Goal: Transaction & Acquisition: Book appointment/travel/reservation

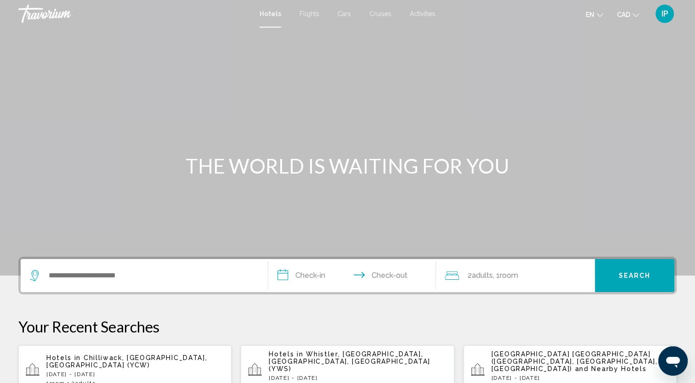
click at [386, 17] on span "Cruises" at bounding box center [380, 13] width 22 height 7
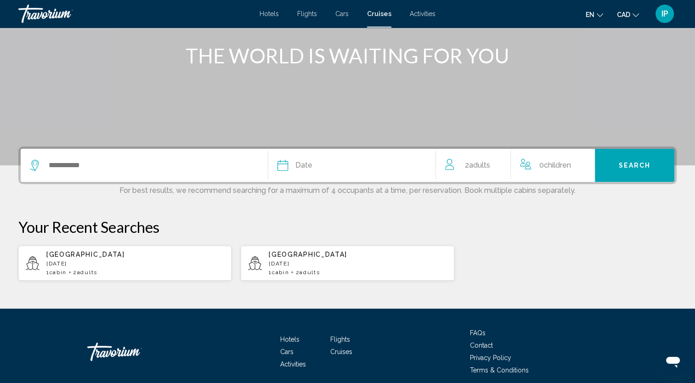
scroll to position [110, 0]
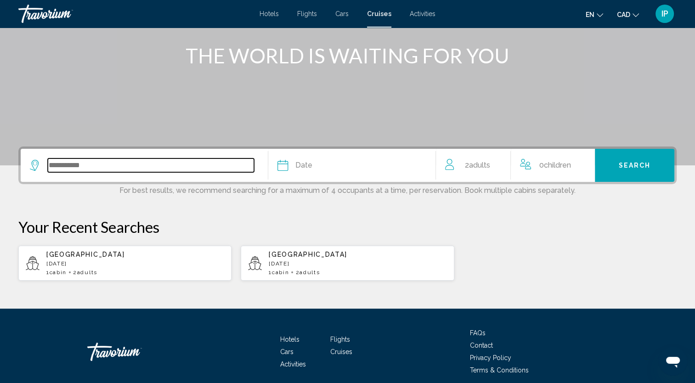
click at [156, 167] on input "Search widget" at bounding box center [151, 165] width 206 height 14
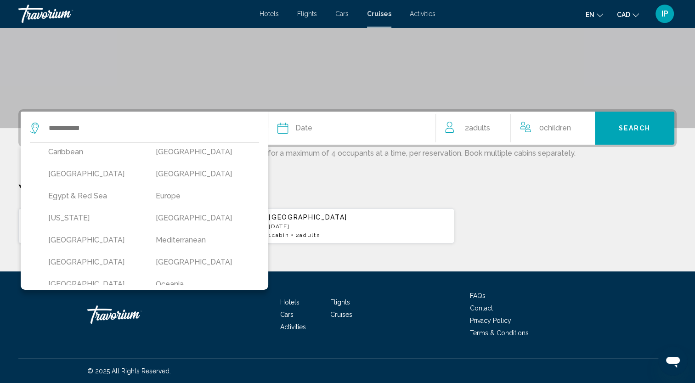
scroll to position [108, 0]
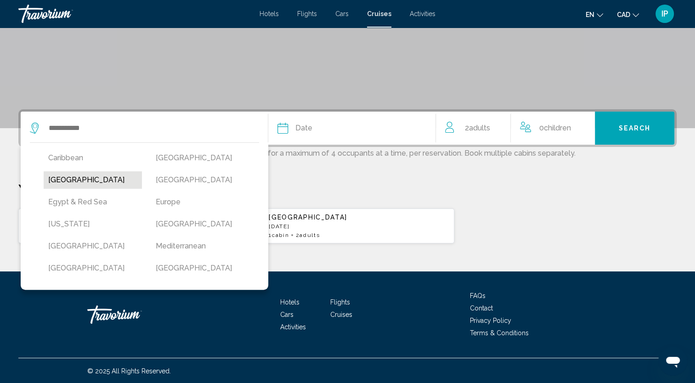
click at [81, 178] on button "[GEOGRAPHIC_DATA]" at bounding box center [93, 179] width 98 height 17
type input "*****"
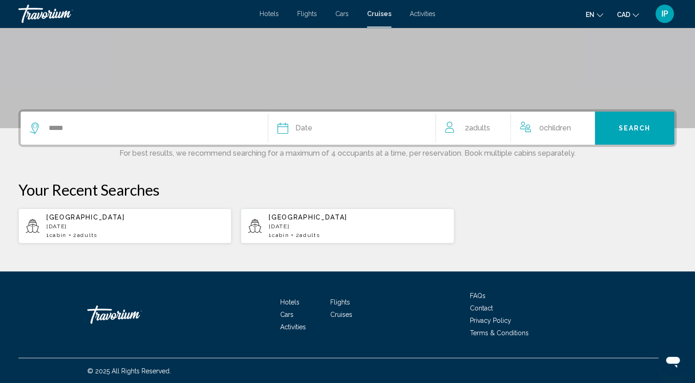
click at [357, 128] on div "Date" at bounding box center [351, 128] width 149 height 13
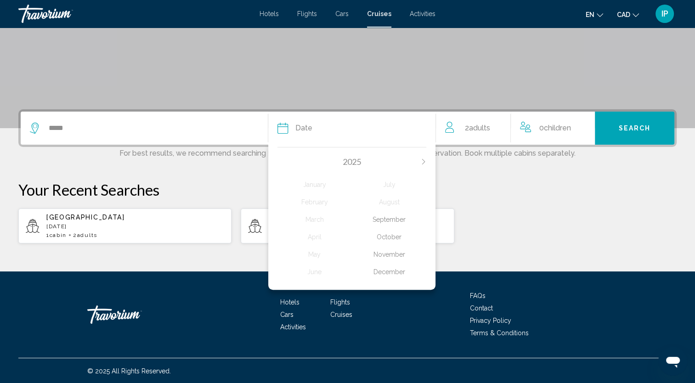
click at [424, 162] on icon "Next month" at bounding box center [424, 162] width 6 height 6
click at [316, 220] on div "March" at bounding box center [314, 219] width 74 height 17
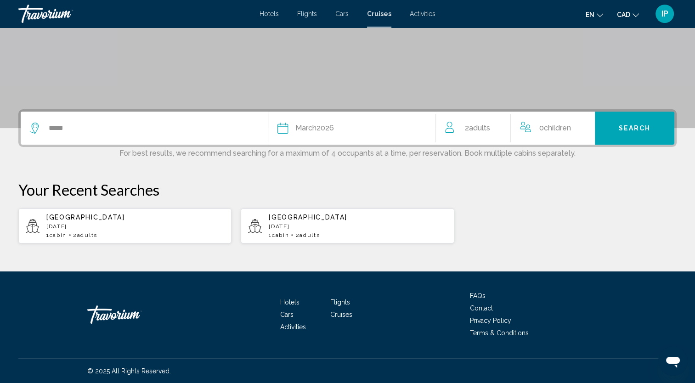
click at [621, 118] on button "Search" at bounding box center [634, 128] width 79 height 33
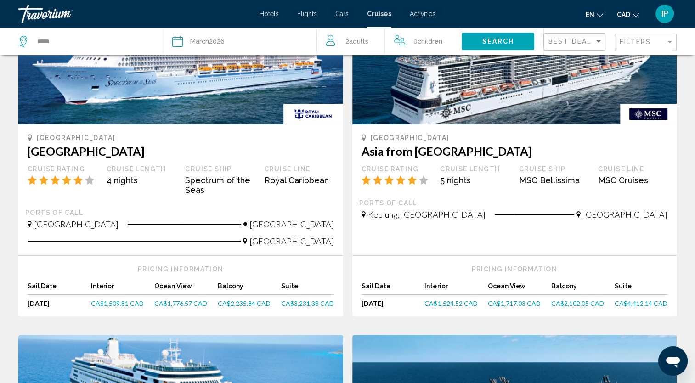
scroll to position [119, 0]
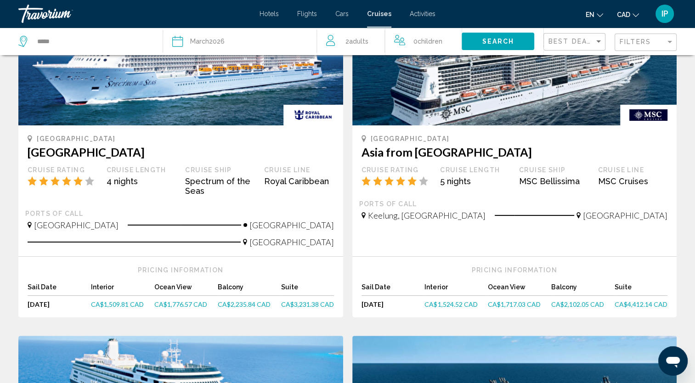
click at [327, 244] on span "[GEOGRAPHIC_DATA]" at bounding box center [291, 242] width 85 height 10
click at [176, 304] on span "CA$1,776.57 CAD" at bounding box center [180, 304] width 53 height 8
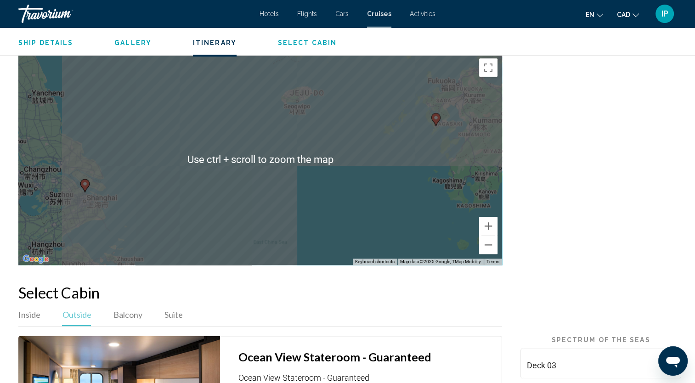
scroll to position [1105, 0]
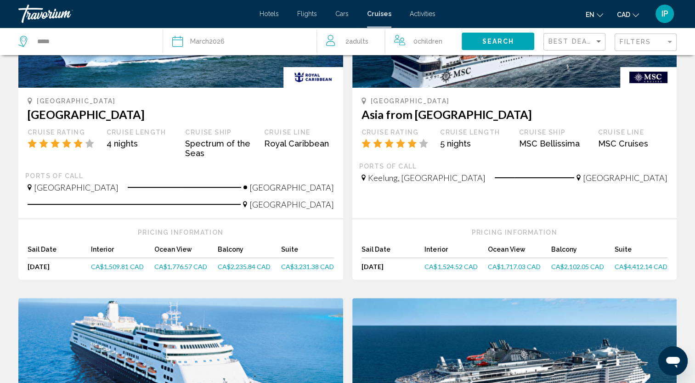
scroll to position [159, 0]
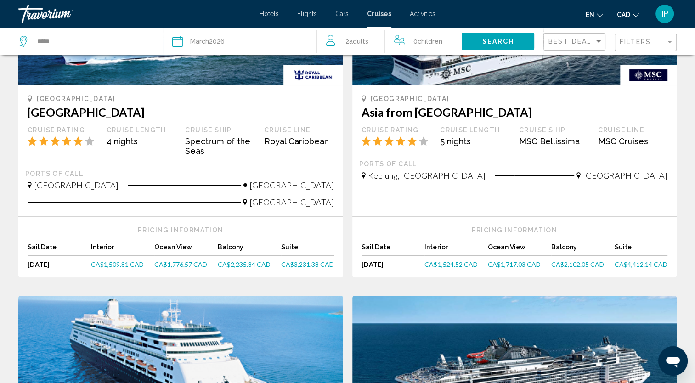
click at [191, 265] on span "CA$1,776.57 CAD" at bounding box center [180, 264] width 53 height 8
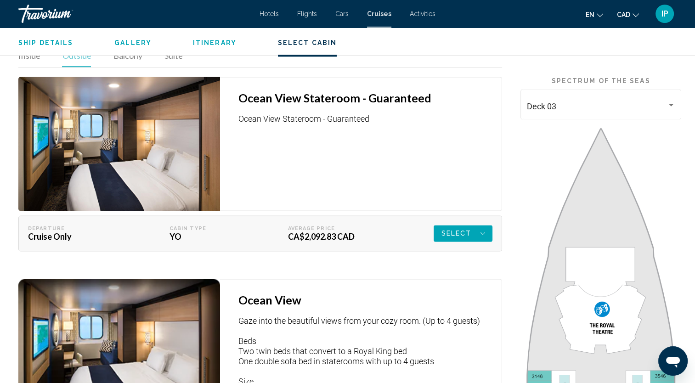
scroll to position [1246, 0]
click at [487, 225] on button "Select" at bounding box center [463, 233] width 59 height 17
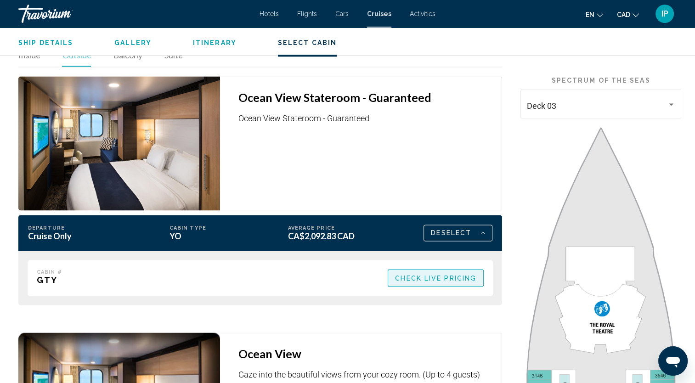
click at [421, 269] on button "Check Live Pricing" at bounding box center [436, 277] width 96 height 17
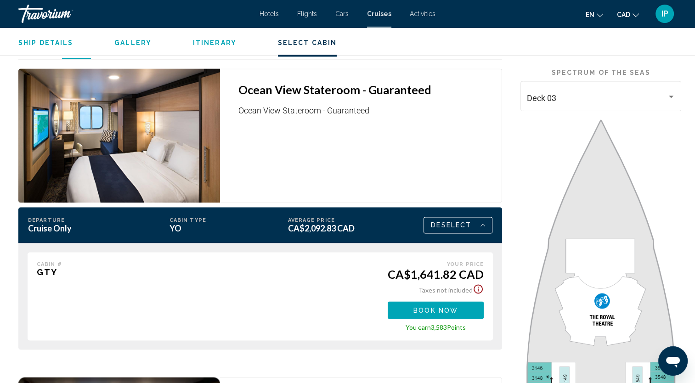
scroll to position [1255, 0]
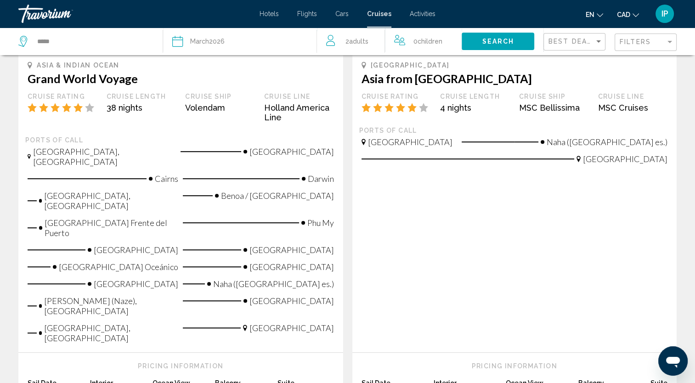
scroll to position [556, 0]
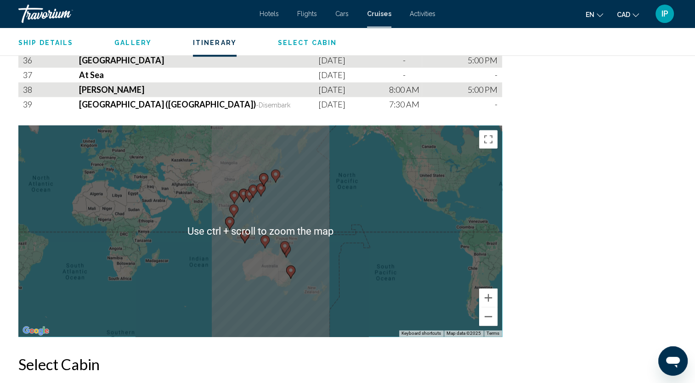
scroll to position [1350, 0]
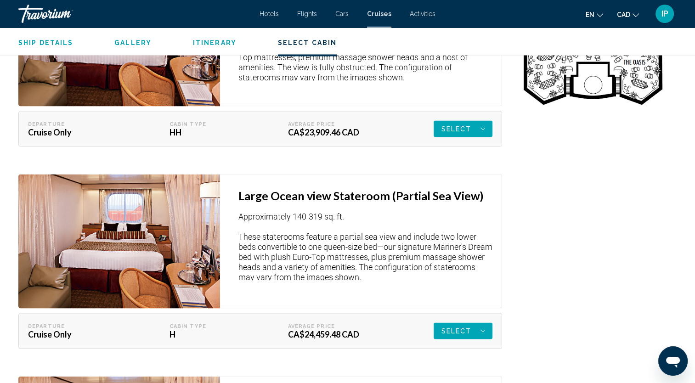
scroll to position [1780, 0]
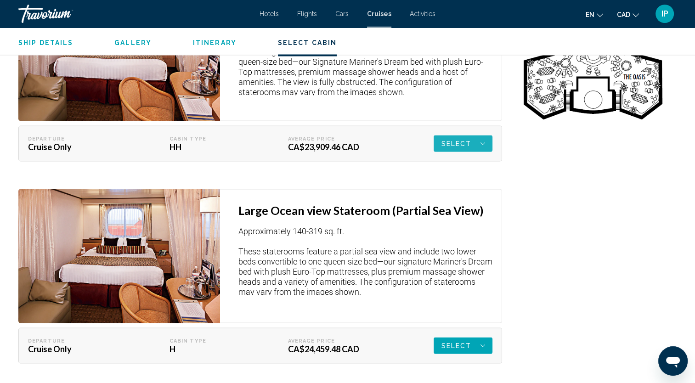
click at [484, 145] on icon "Main content" at bounding box center [482, 143] width 5 height 11
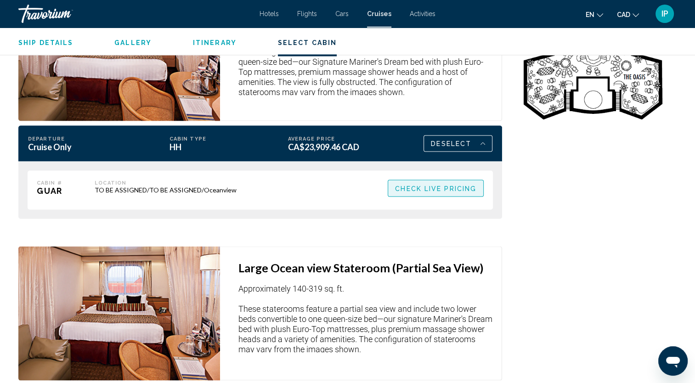
click at [463, 190] on span "Check Live Pricing" at bounding box center [435, 188] width 81 height 7
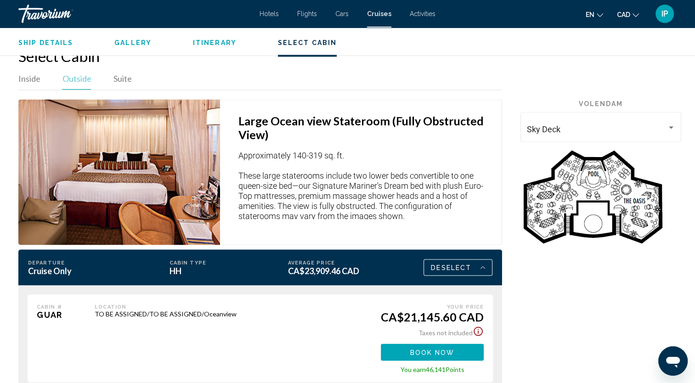
scroll to position [1654, 0]
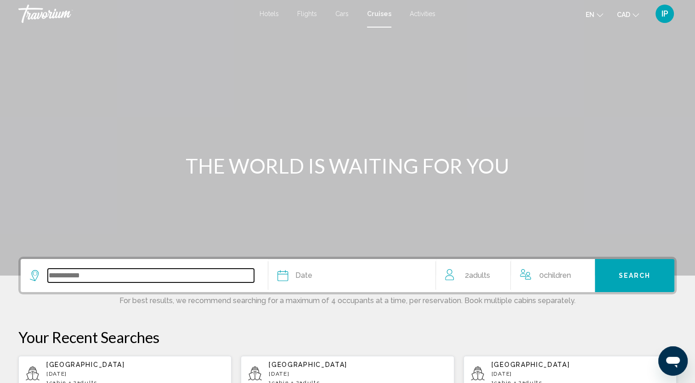
click at [222, 269] on input "Search widget" at bounding box center [151, 276] width 206 height 14
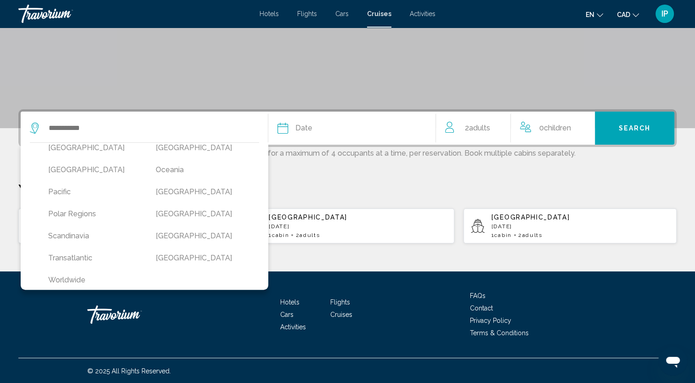
scroll to position [237, 0]
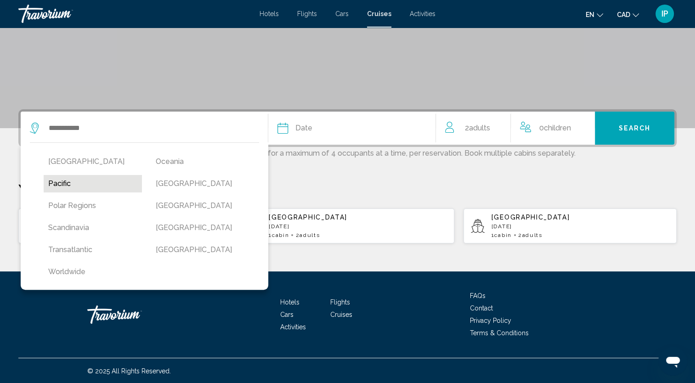
click at [74, 181] on button "Pacific" at bounding box center [93, 183] width 98 height 17
type input "*******"
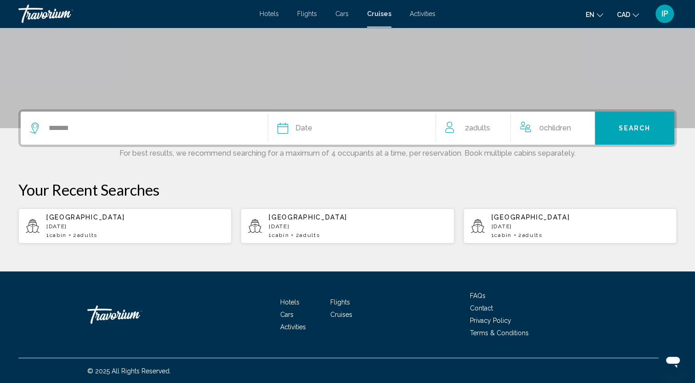
click at [358, 135] on button "Date January February March April May June July August September October Novemb…" at bounding box center [351, 128] width 149 height 33
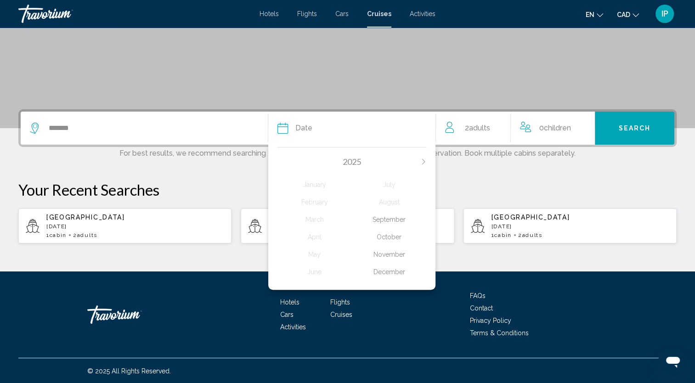
click at [391, 276] on div "December" at bounding box center [389, 272] width 74 height 17
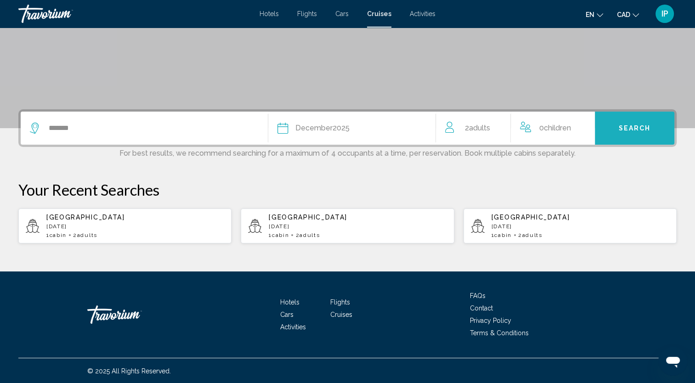
click at [617, 126] on button "Search" at bounding box center [634, 128] width 79 height 33
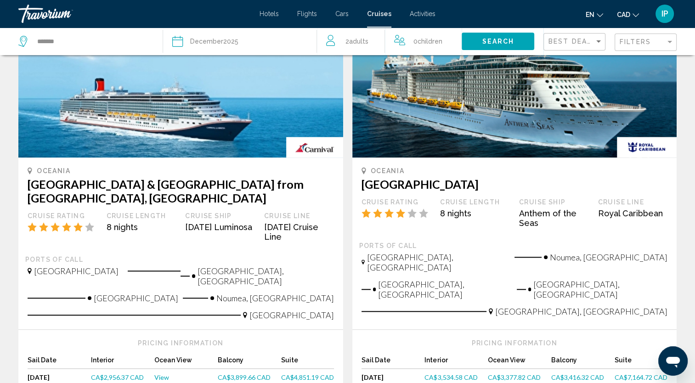
scroll to position [887, 0]
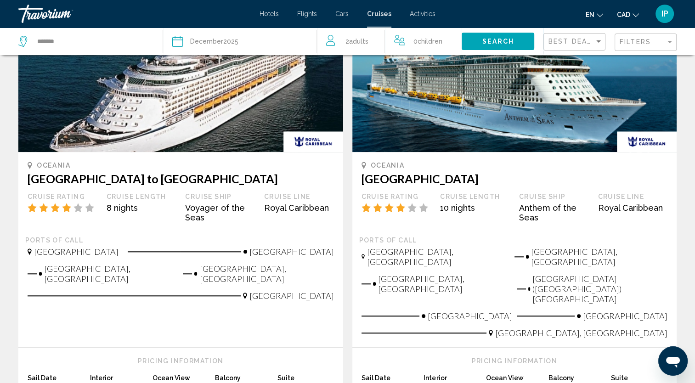
scroll to position [969, 0]
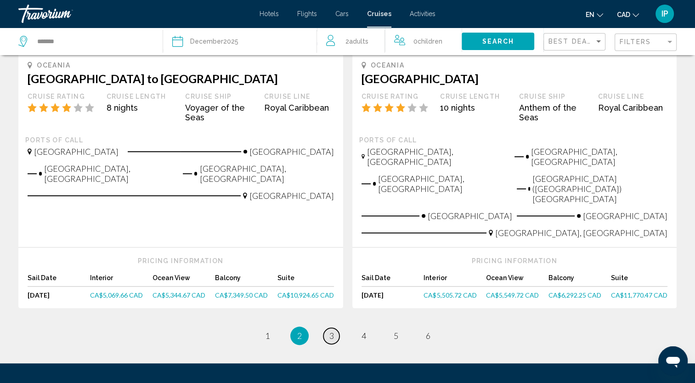
click at [335, 328] on link "page 3" at bounding box center [331, 336] width 16 height 16
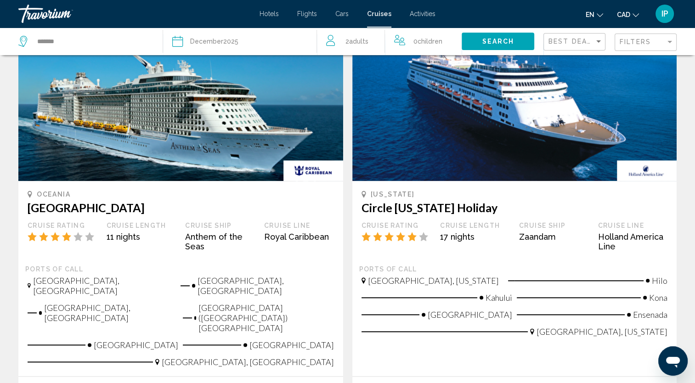
scroll to position [1071, 0]
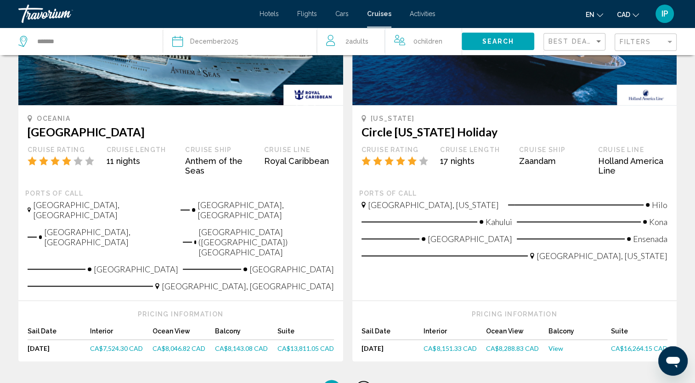
click at [364, 383] on span "4" at bounding box center [363, 389] width 5 height 10
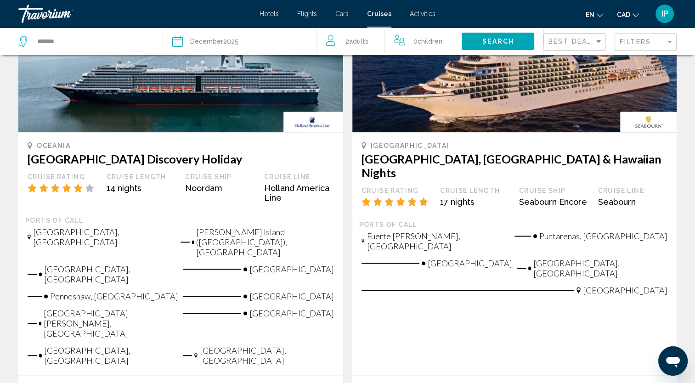
scroll to position [1070, 0]
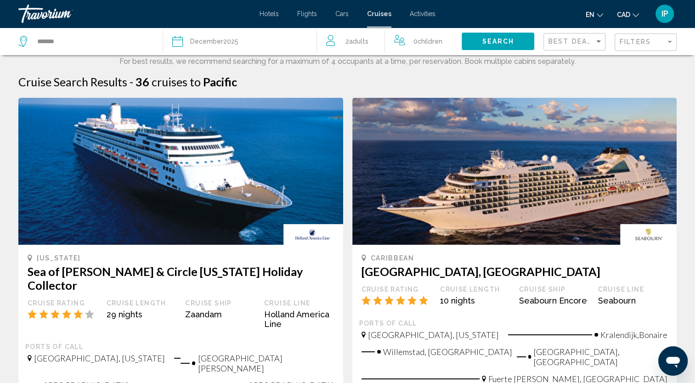
click at [203, 44] on span "December" at bounding box center [206, 41] width 33 height 7
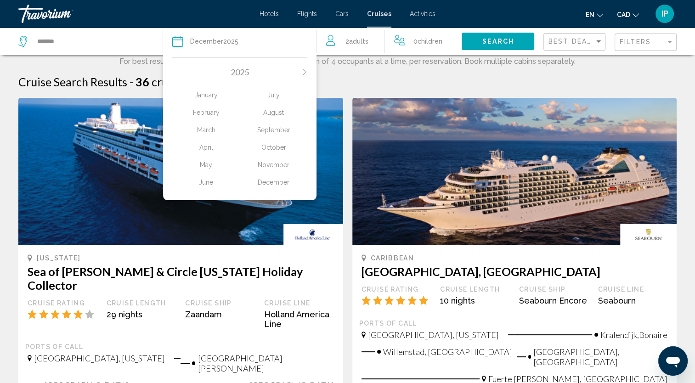
click at [205, 130] on div "March" at bounding box center [206, 130] width 68 height 17
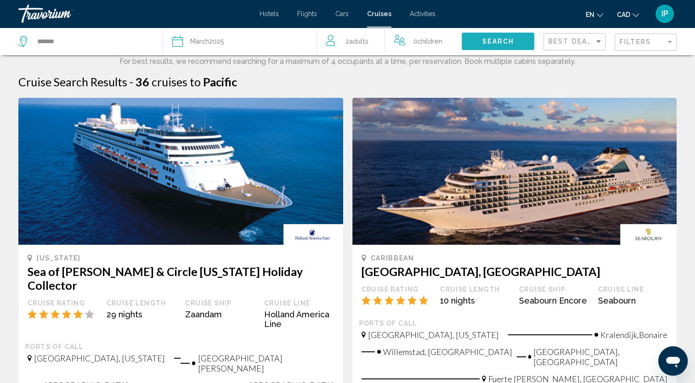
click at [507, 37] on button "Search" at bounding box center [498, 41] width 73 height 17
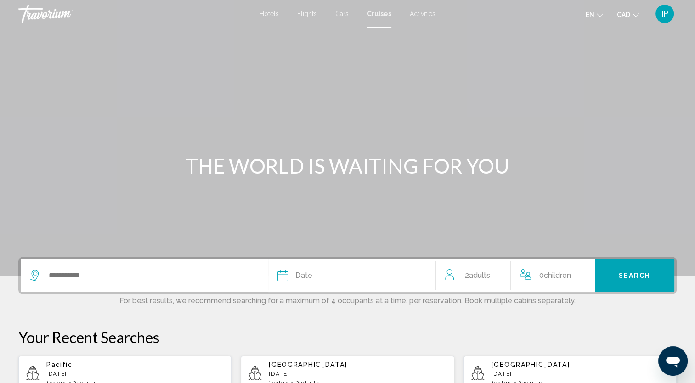
click at [123, 284] on div "Search widget" at bounding box center [144, 275] width 229 height 33
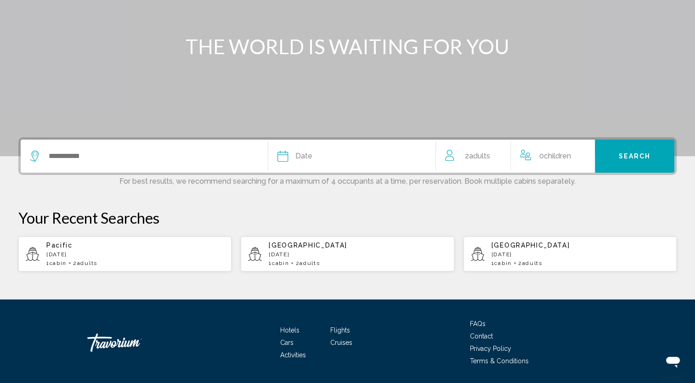
scroll to position [147, 0]
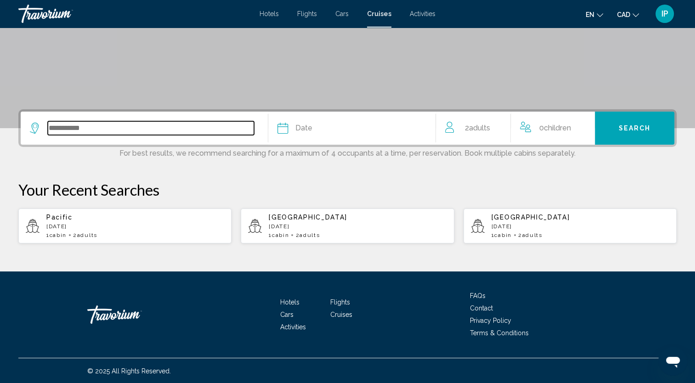
click at [93, 132] on input "Search widget" at bounding box center [151, 128] width 206 height 14
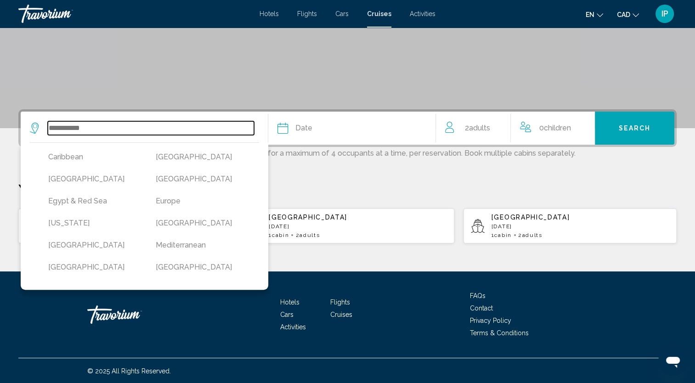
scroll to position [237, 0]
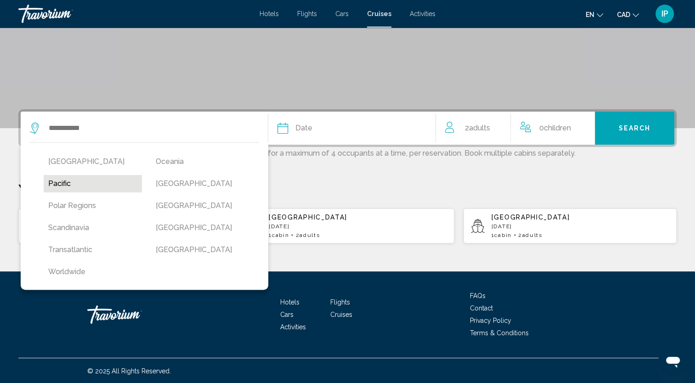
click at [70, 182] on button "Pacific" at bounding box center [93, 183] width 98 height 17
type input "*******"
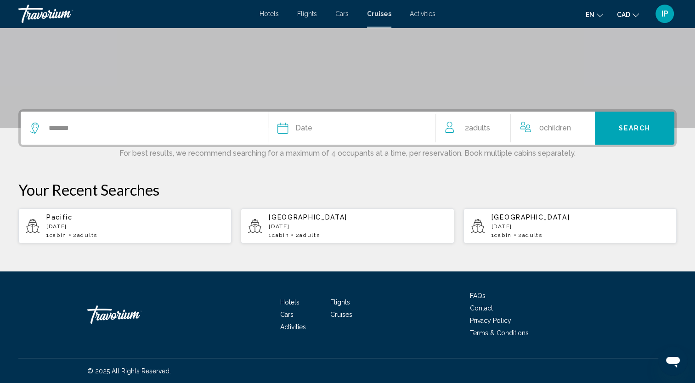
click at [353, 141] on button "Date January February March April May June July August September October Novemb…" at bounding box center [351, 128] width 149 height 33
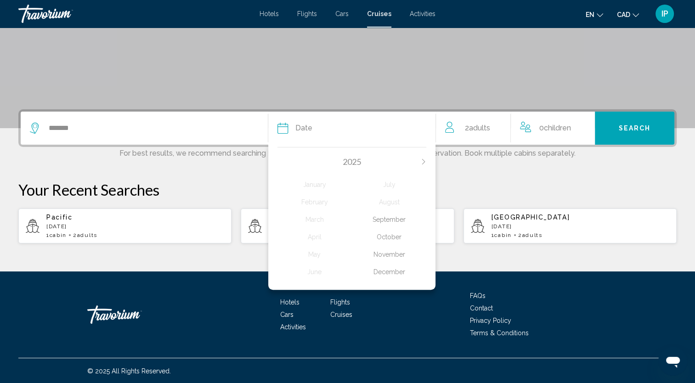
click at [423, 163] on icon "Next month" at bounding box center [423, 162] width 3 height 6
click at [323, 221] on div "March" at bounding box center [314, 219] width 74 height 17
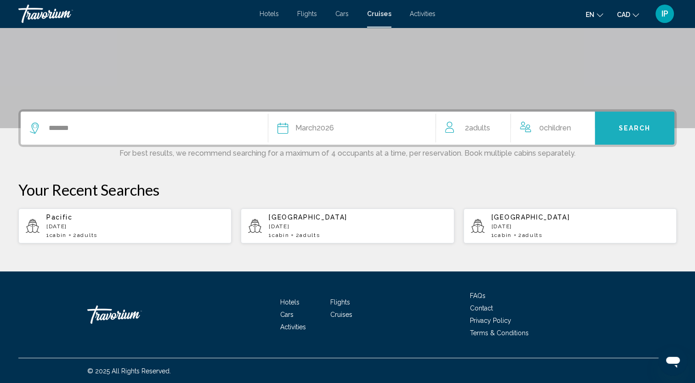
click at [627, 129] on span "Search" at bounding box center [635, 128] width 32 height 7
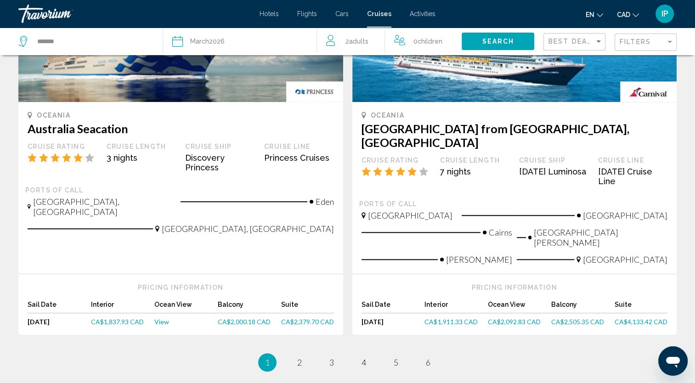
scroll to position [922, 0]
click at [299, 355] on link "page 2" at bounding box center [299, 363] width 16 height 16
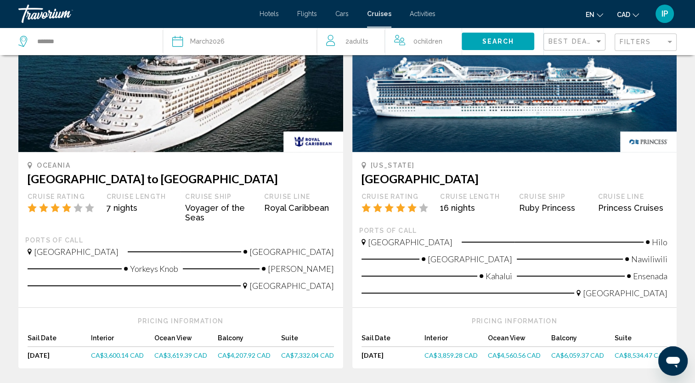
scroll to position [892, 0]
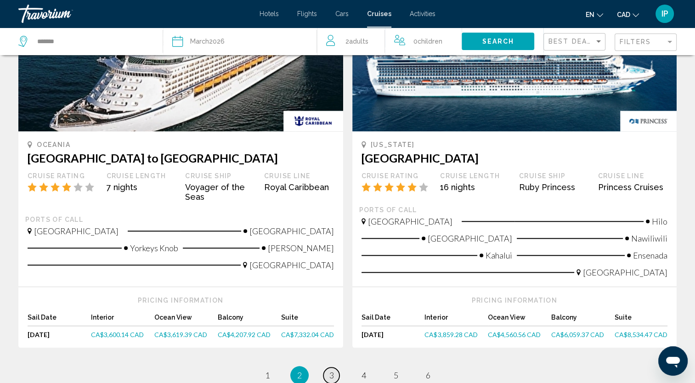
click at [338, 367] on link "page 3" at bounding box center [331, 375] width 16 height 16
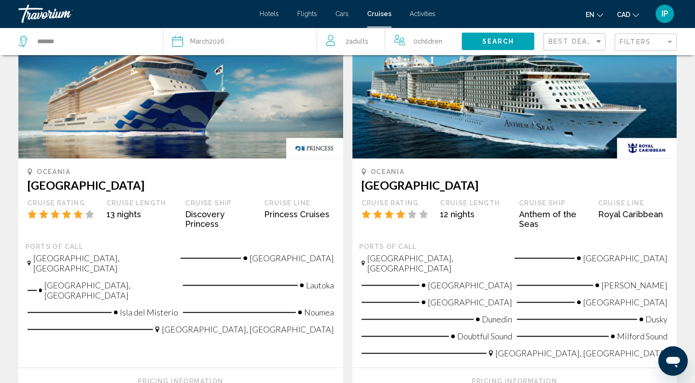
scroll to position [1016, 0]
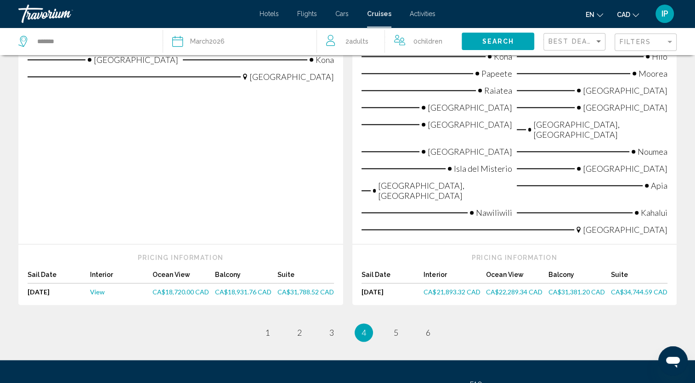
scroll to position [1201, 0]
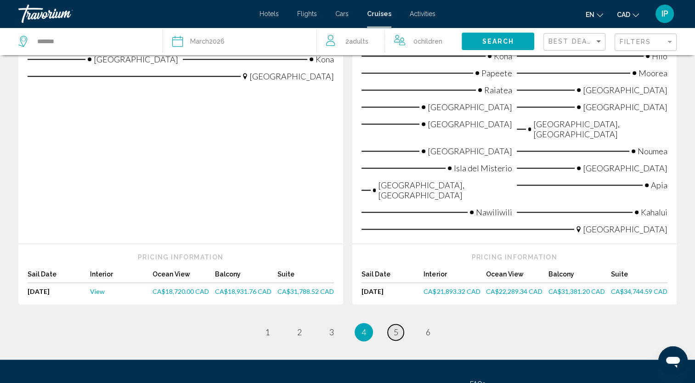
click at [394, 327] on span "5" at bounding box center [396, 332] width 5 height 10
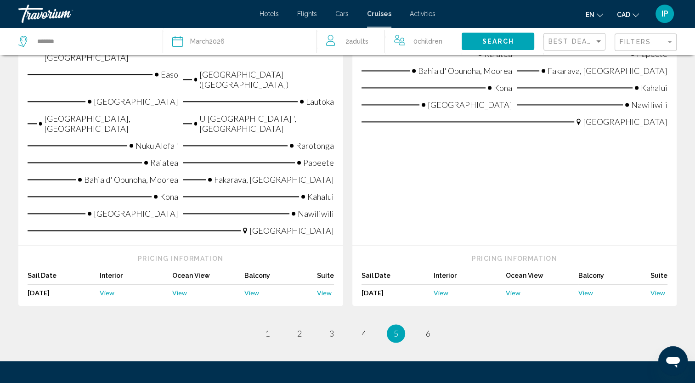
scroll to position [1375, 0]
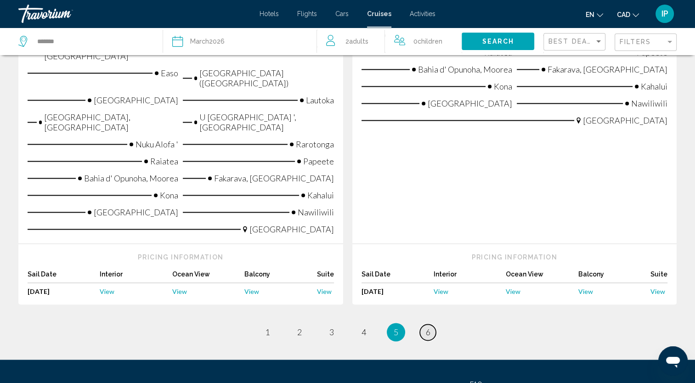
click at [430, 327] on span "6" at bounding box center [428, 332] width 5 height 10
